Goal: Find specific page/section: Find specific page/section

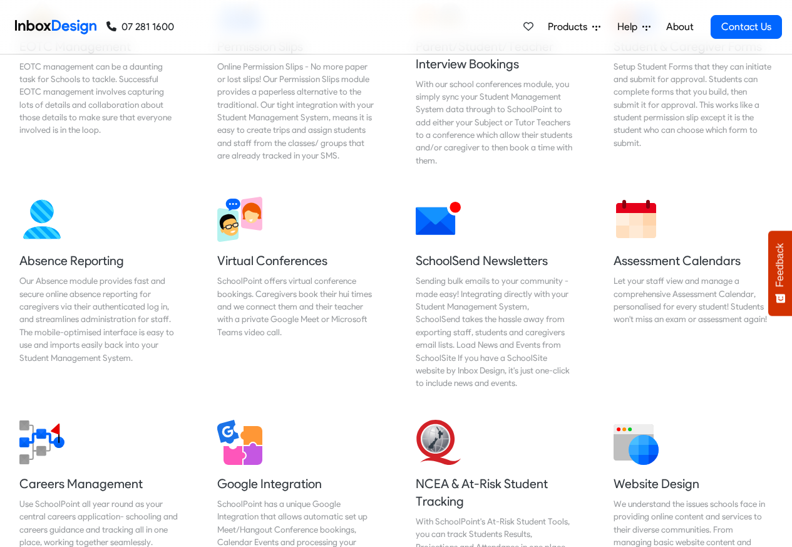
scroll to position [902, 0]
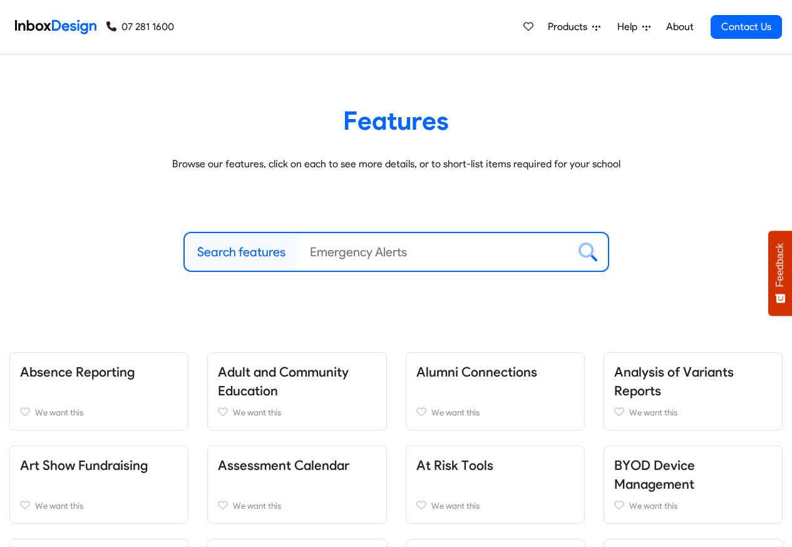
click at [235, 251] on label "Search features" at bounding box center [241, 251] width 88 height 19
click at [297, 251] on input "Search features" at bounding box center [432, 252] width 271 height 38
paste input "Bespoke"
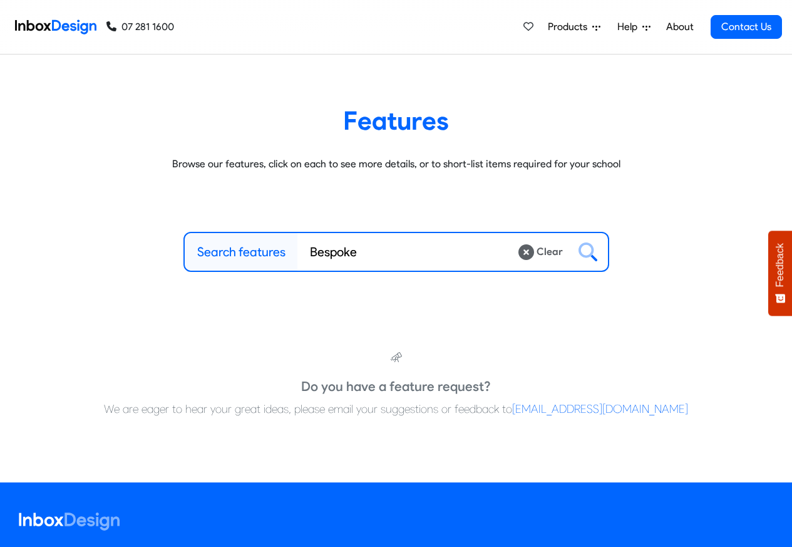
type input "Bespoke"
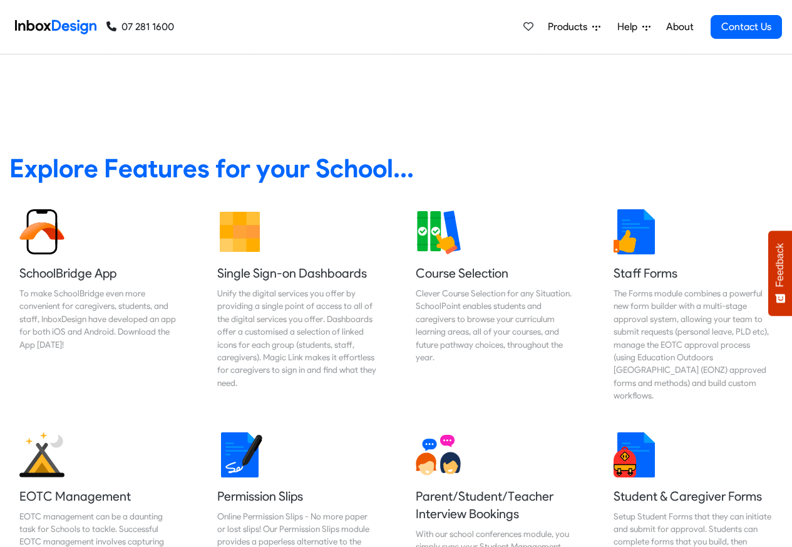
scroll to position [451, 0]
